Goal: Navigation & Orientation: Find specific page/section

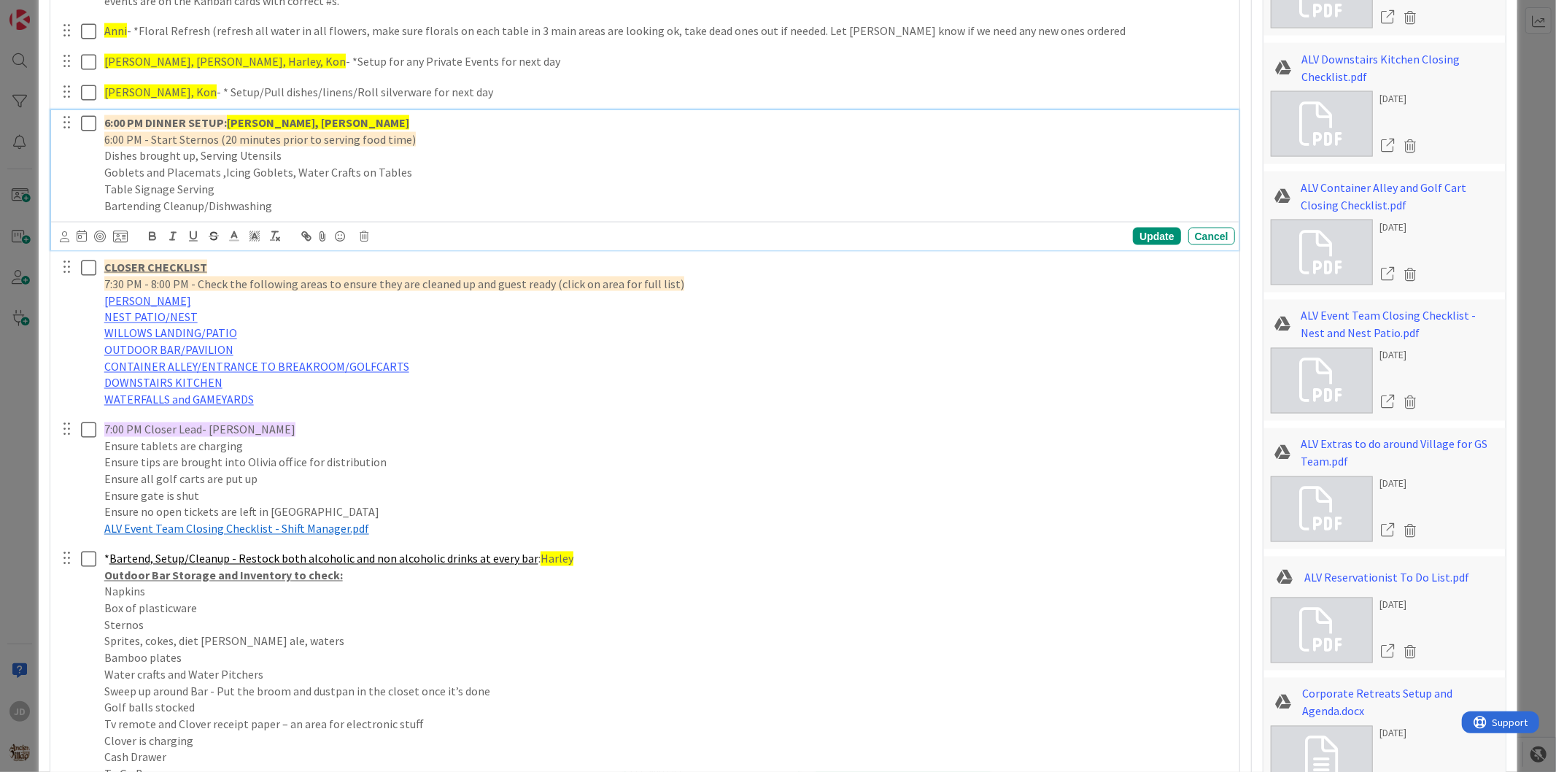
drag, startPoint x: 1173, startPoint y: 374, endPoint x: 1184, endPoint y: 677, distance: 303.0
click at [1184, 677] on div "Guest Check in/Bartending for Check Ins- Harley 🛖 (be at [GEOGRAPHIC_DATA] prep…" at bounding box center [645, 311] width 1174 height 1057
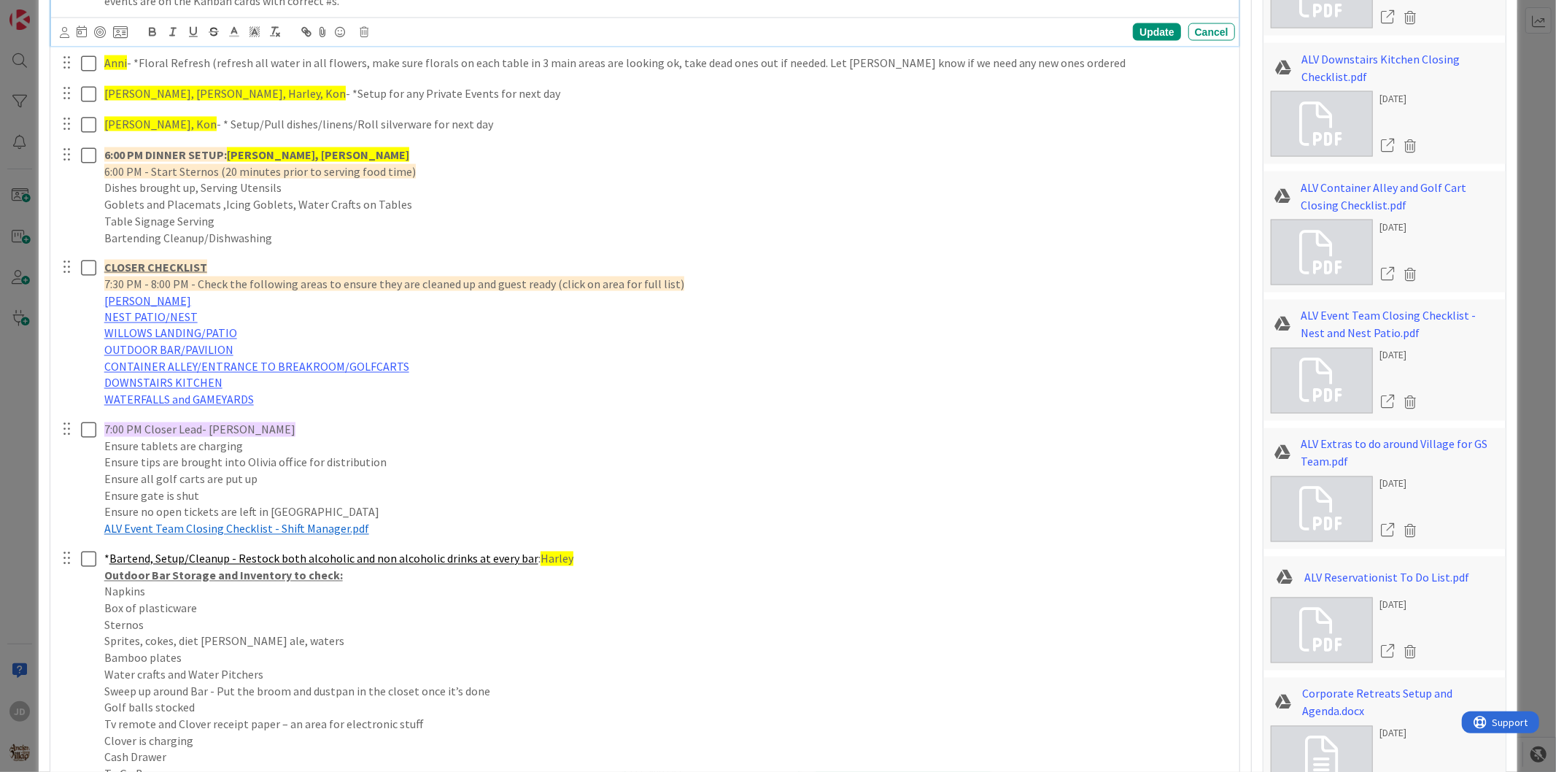
drag, startPoint x: 1191, startPoint y: 12, endPoint x: 1206, endPoint y: 254, distance: 242.7
click at [1206, 254] on div "Guest Check in/Bartending for Check Ins- Harley 🛖 (be at [GEOGRAPHIC_DATA] prep…" at bounding box center [645, 311] width 1174 height 1057
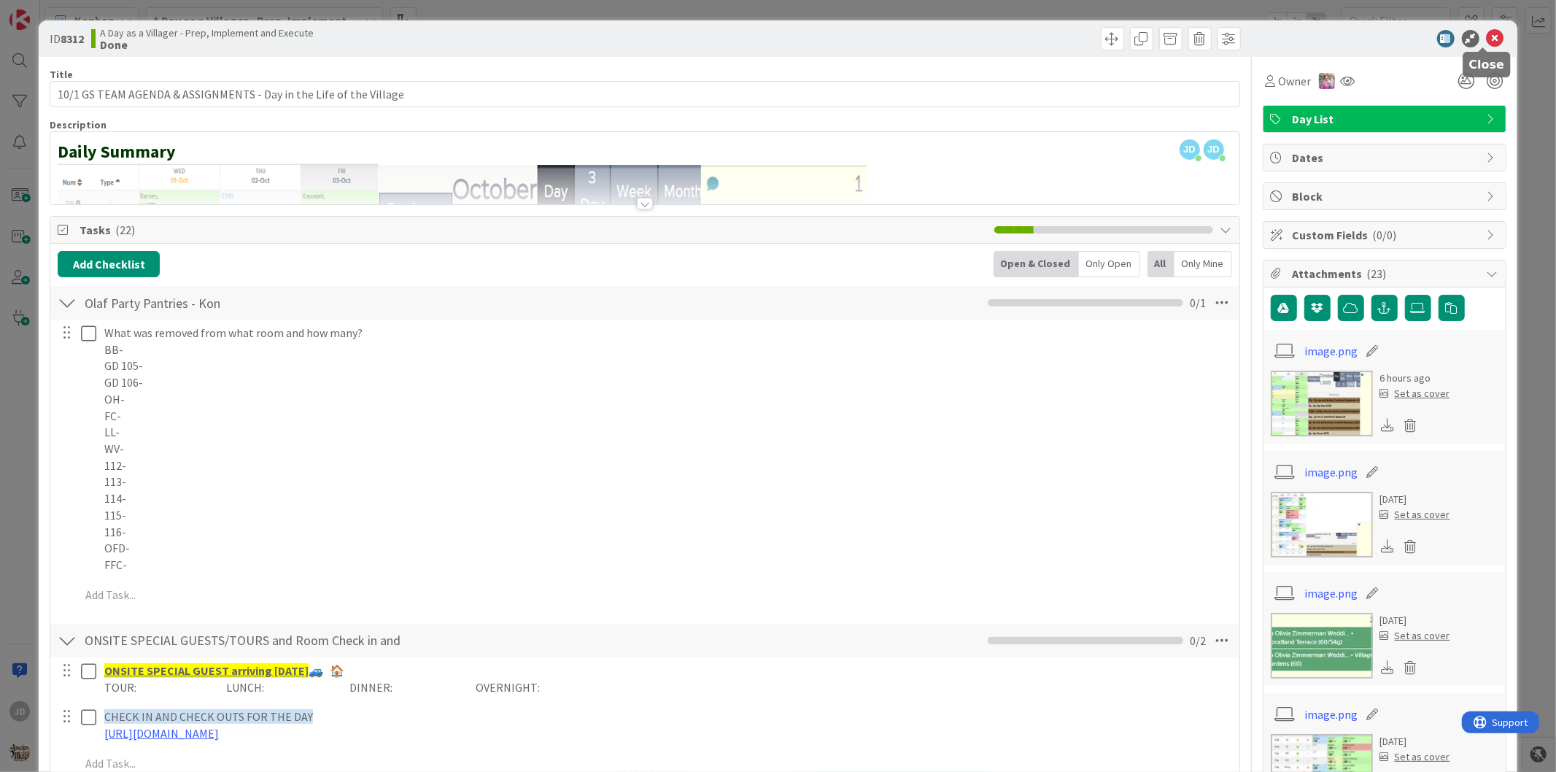
click at [1487, 34] on icon at bounding box center [1496, 39] width 18 height 18
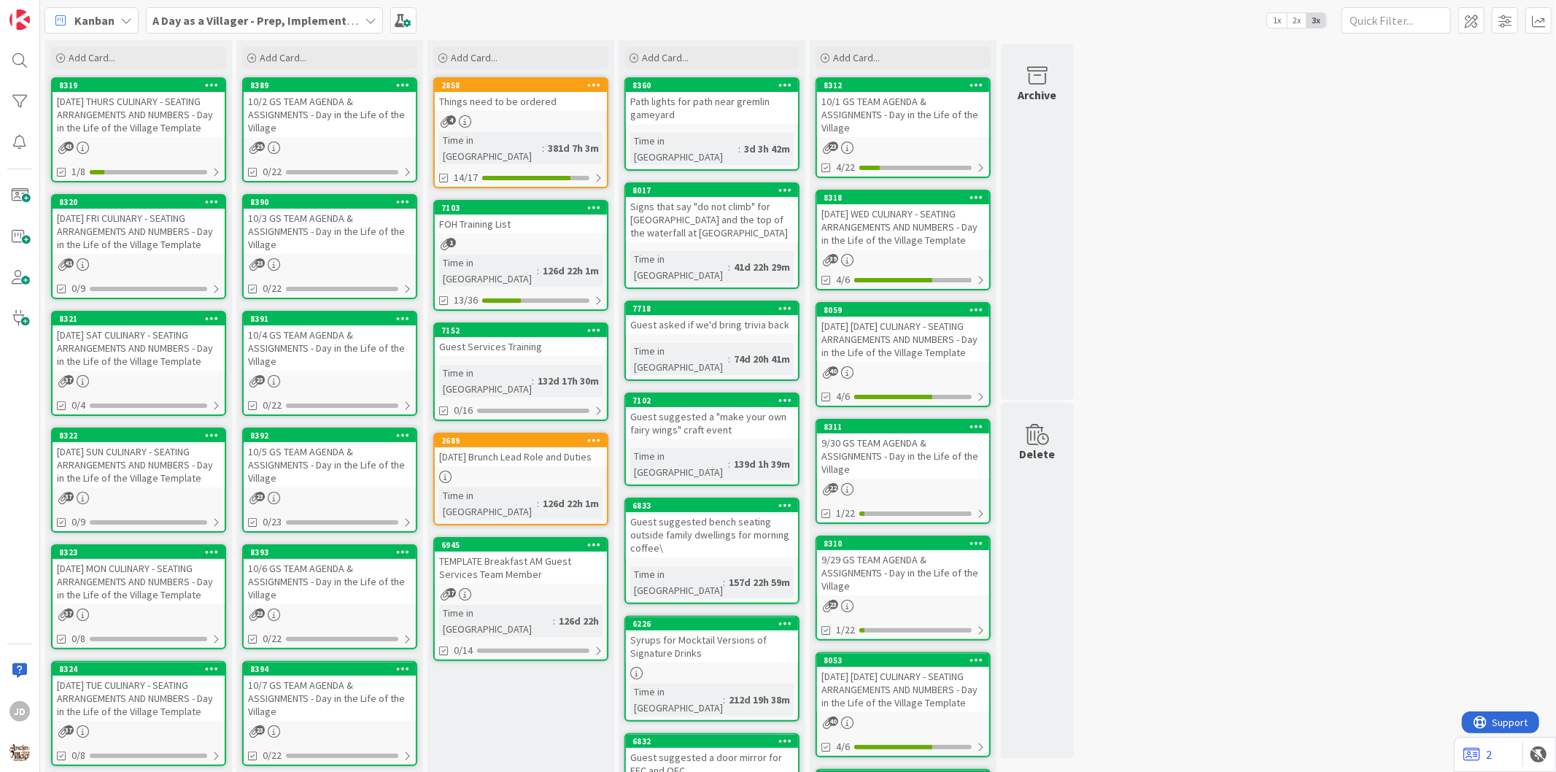
click at [376, 135] on div "10/2 GS TEAM AGENDA & ASSIGNMENTS - Day in the Life of the Village" at bounding box center [330, 114] width 172 height 45
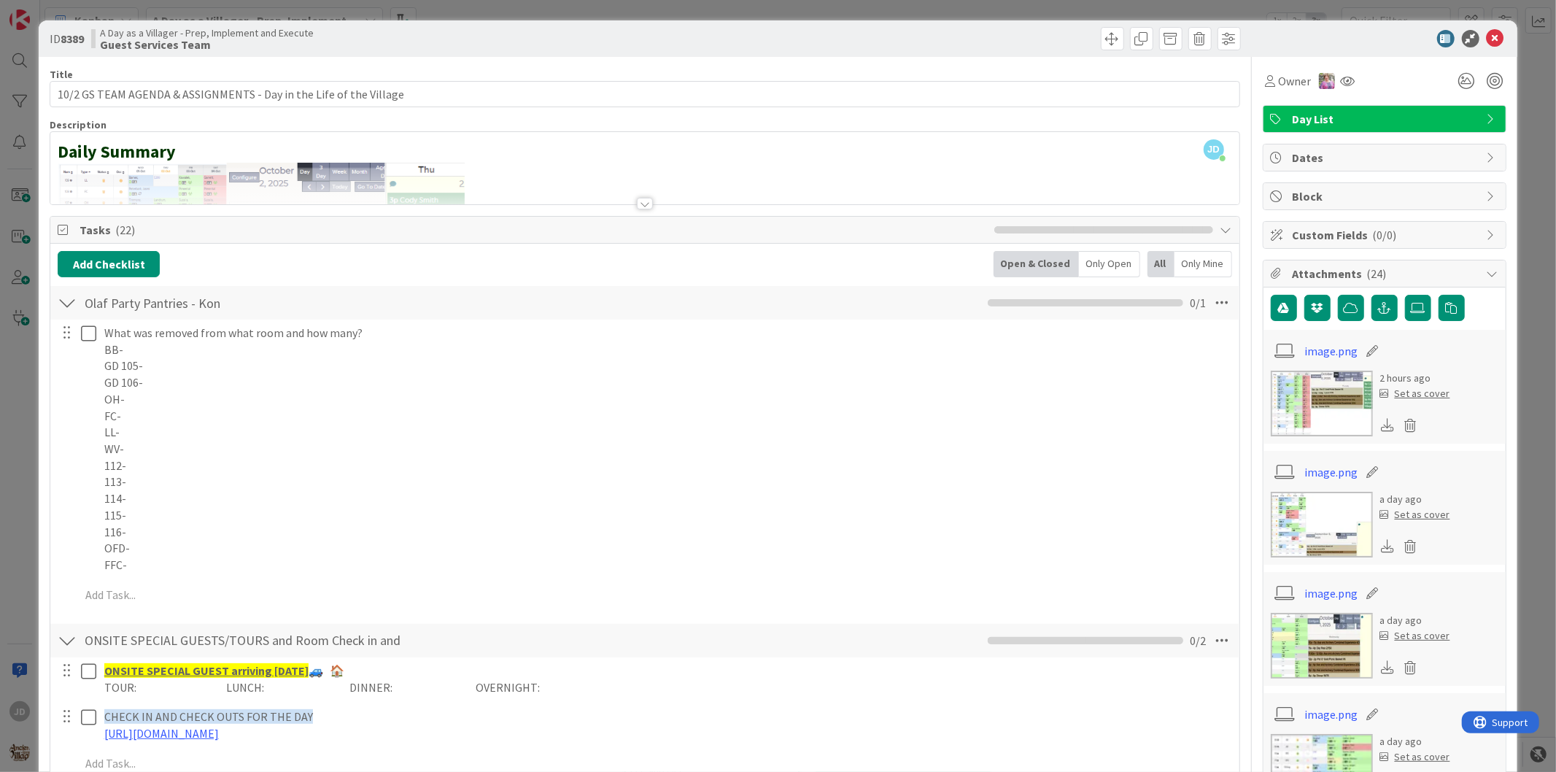
click at [1475, 25] on div "ID 8389 A Day as a Villager - Prep, Implement and Execute Guest Services Team" at bounding box center [778, 38] width 1478 height 36
click at [1487, 30] on icon at bounding box center [1496, 39] width 18 height 18
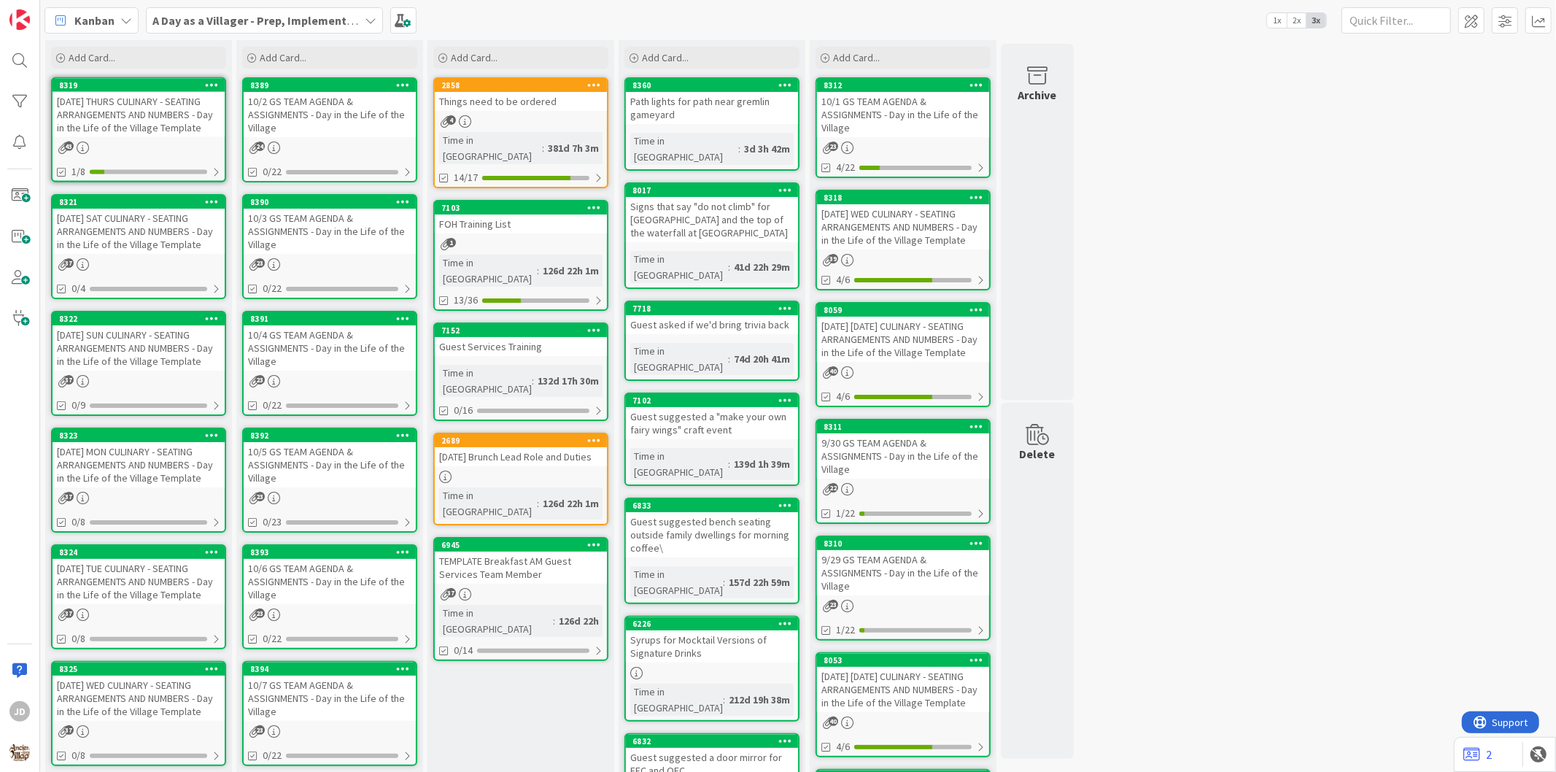
drag, startPoint x: 161, startPoint y: 125, endPoint x: 180, endPoint y: 125, distance: 19.0
click at [0, 0] on div "[DATE] THURS CULINARY - SEATING ARRANGEMENTS AND NUMBERS - Day in the Life of t…" at bounding box center [0, 0] width 0 height 0
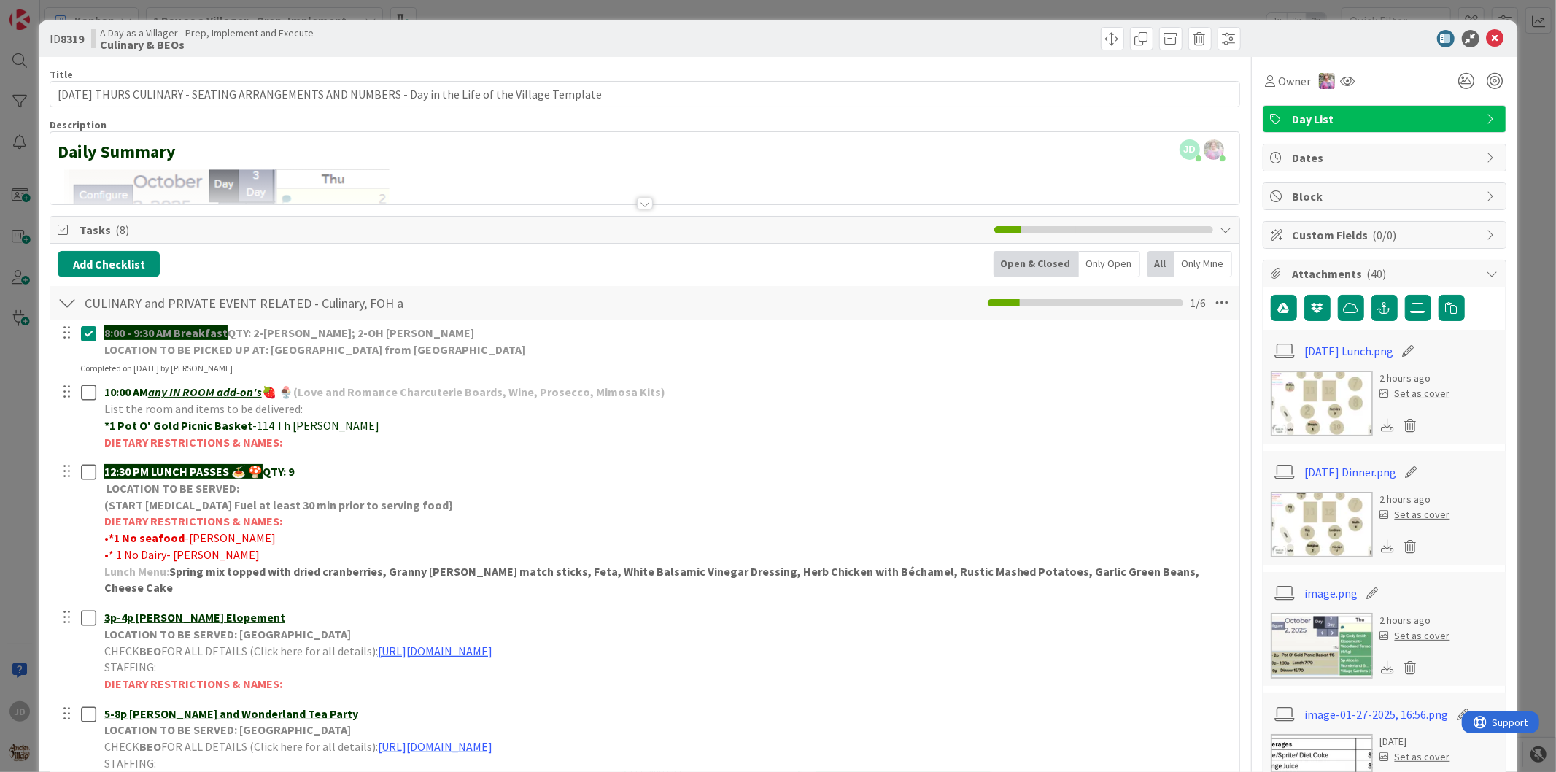
click at [1312, 399] on img at bounding box center [1322, 404] width 102 height 66
